Goal: Transaction & Acquisition: Purchase product/service

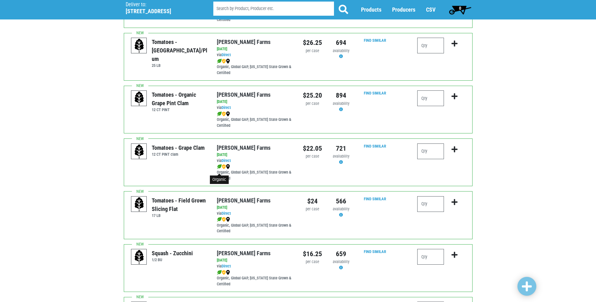
scroll to position [314, 0]
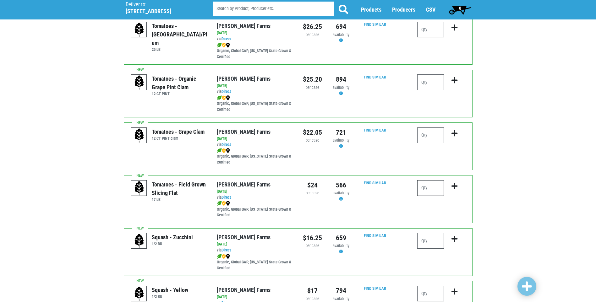
click at [428, 194] on input "number" at bounding box center [430, 188] width 27 height 16
type input "1"
click at [454, 190] on icon "submit" at bounding box center [455, 186] width 6 height 7
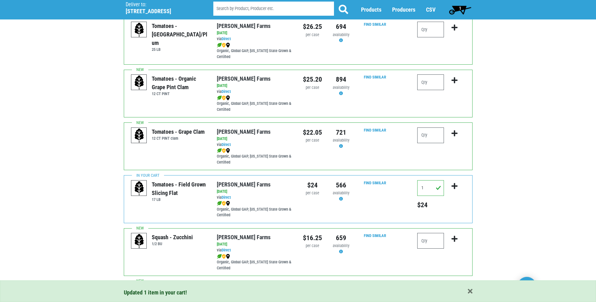
scroll to position [346, 0]
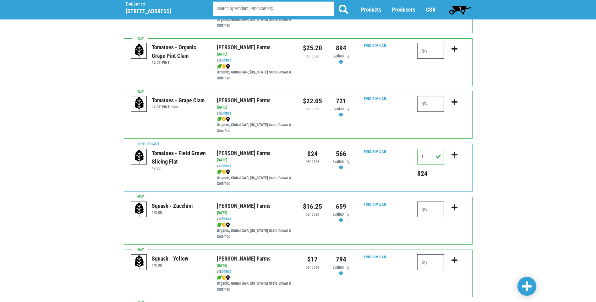
click at [427, 213] on input "number" at bounding box center [430, 210] width 27 height 16
type input "3"
click at [453, 211] on icon "submit" at bounding box center [455, 207] width 6 height 7
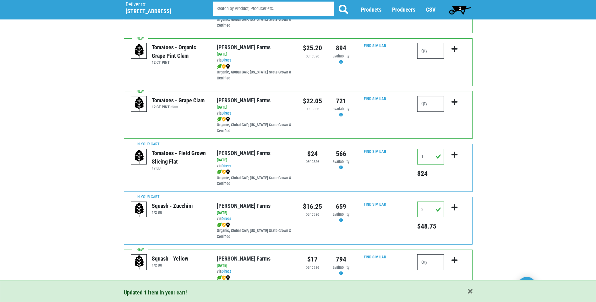
scroll to position [377, 0]
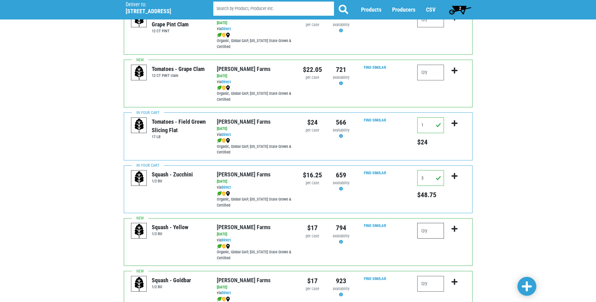
click at [436, 235] on input "number" at bounding box center [430, 231] width 27 height 16
type input "3"
click at [457, 233] on icon "submit" at bounding box center [455, 229] width 6 height 7
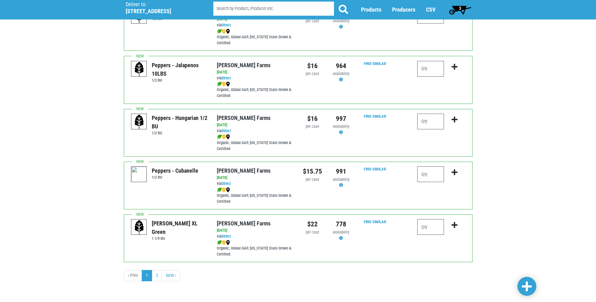
scroll to position [862, 0]
click at [154, 278] on link "2" at bounding box center [157, 275] width 10 height 11
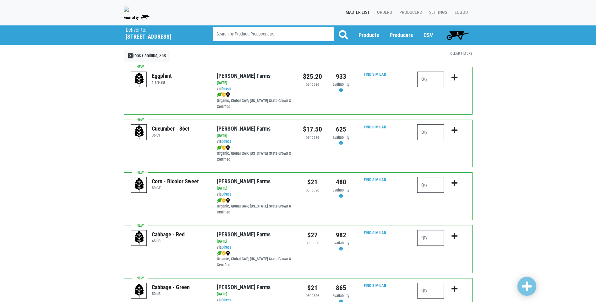
click at [424, 84] on input "number" at bounding box center [430, 80] width 27 height 16
type input "1"
click at [455, 81] on icon "submit" at bounding box center [455, 77] width 6 height 7
click at [423, 192] on input "number" at bounding box center [430, 185] width 27 height 16
type input "6"
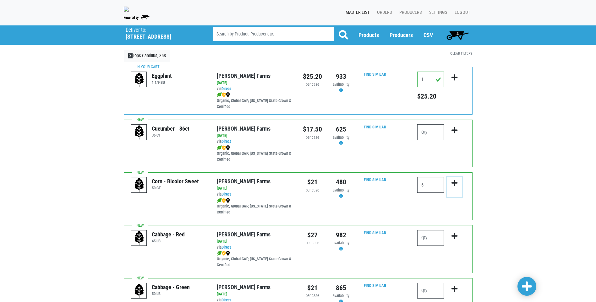
click at [456, 187] on icon "submit" at bounding box center [455, 183] width 6 height 7
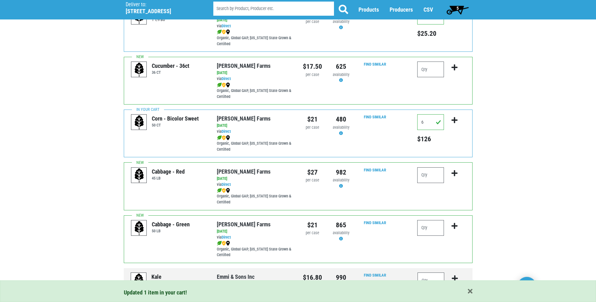
scroll to position [94, 0]
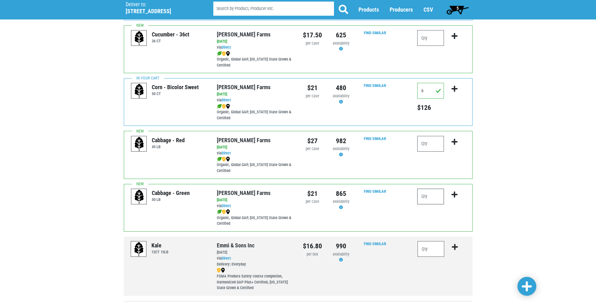
click at [423, 201] on input "number" at bounding box center [430, 197] width 27 height 16
type input "1"
click at [453, 198] on icon "submit" at bounding box center [455, 194] width 6 height 7
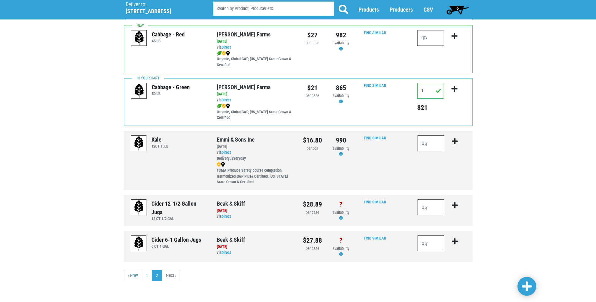
scroll to position [205, 0]
click at [145, 275] on link "1" at bounding box center [147, 275] width 10 height 11
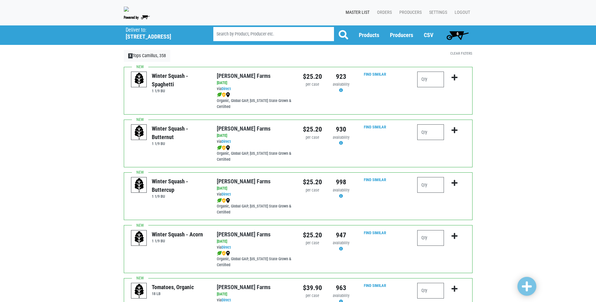
click at [458, 36] on span "6" at bounding box center [458, 33] width 2 height 5
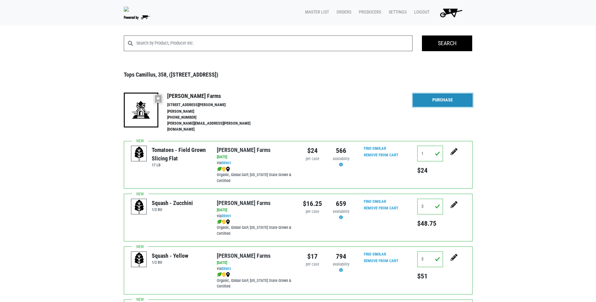
click at [436, 106] on link "Purchase" at bounding box center [443, 100] width 60 height 13
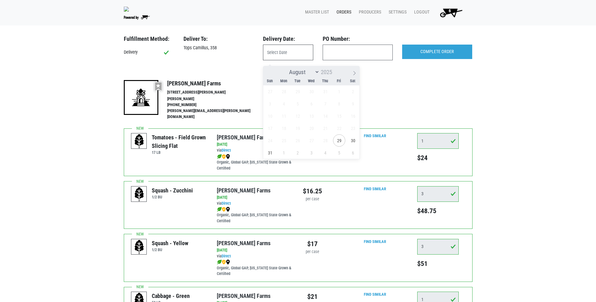
click at [278, 59] on input "text" at bounding box center [288, 53] width 50 height 16
click at [350, 143] on span "30" at bounding box center [353, 140] width 12 height 12
type input "[DATE]"
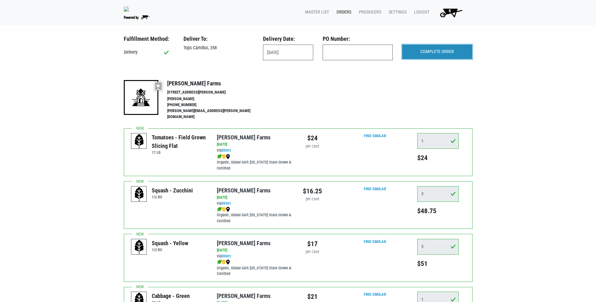
click at [437, 58] on input "COMPLETE ORDER" at bounding box center [437, 52] width 70 height 14
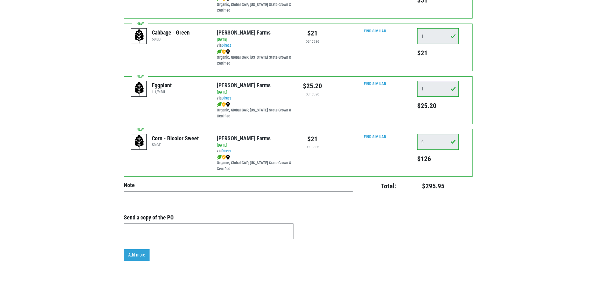
scroll to position [120, 0]
